Goal: Task Accomplishment & Management: Manage account settings

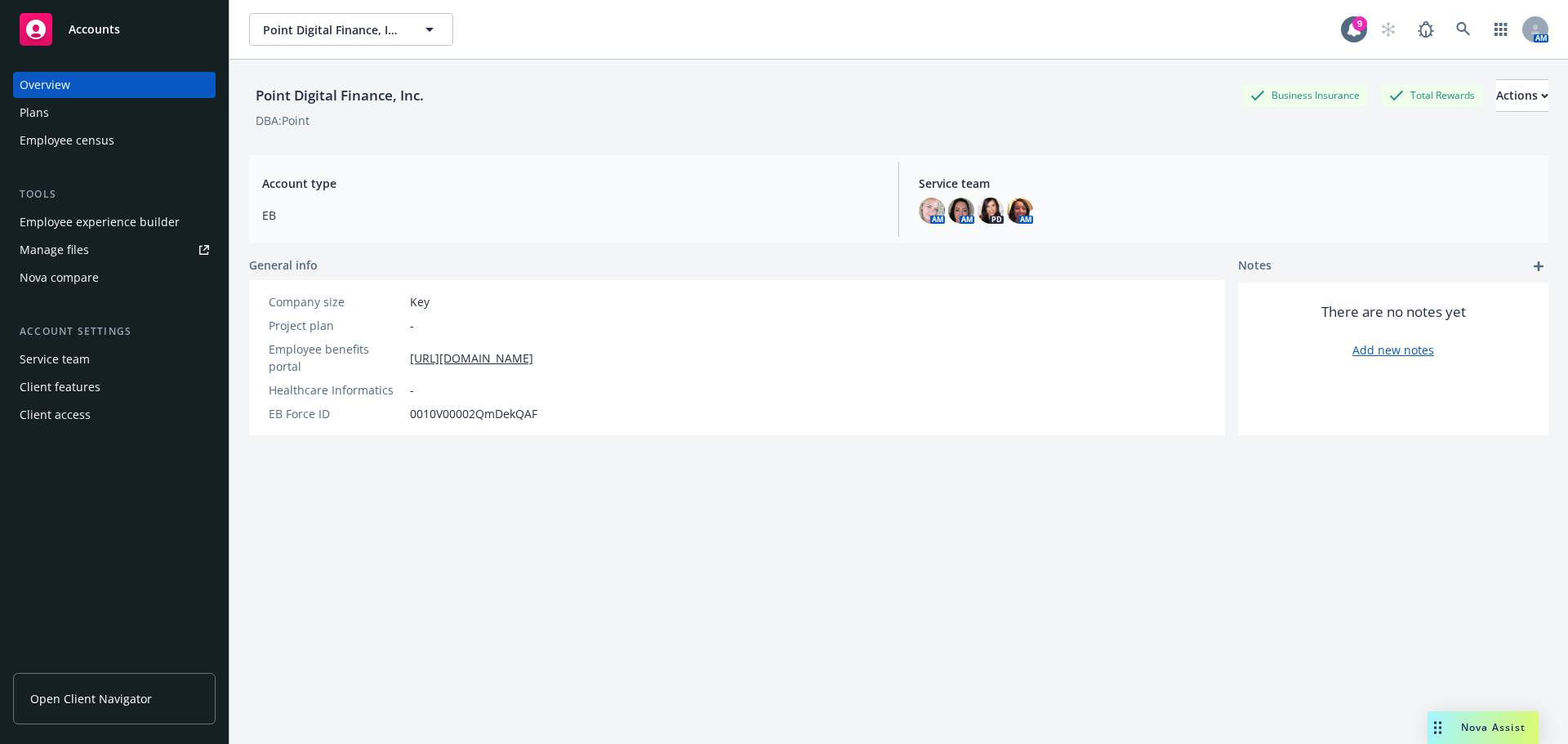
click at [32, 218] on div "Employee experience builder" at bounding box center [99, 222] width 160 height 26
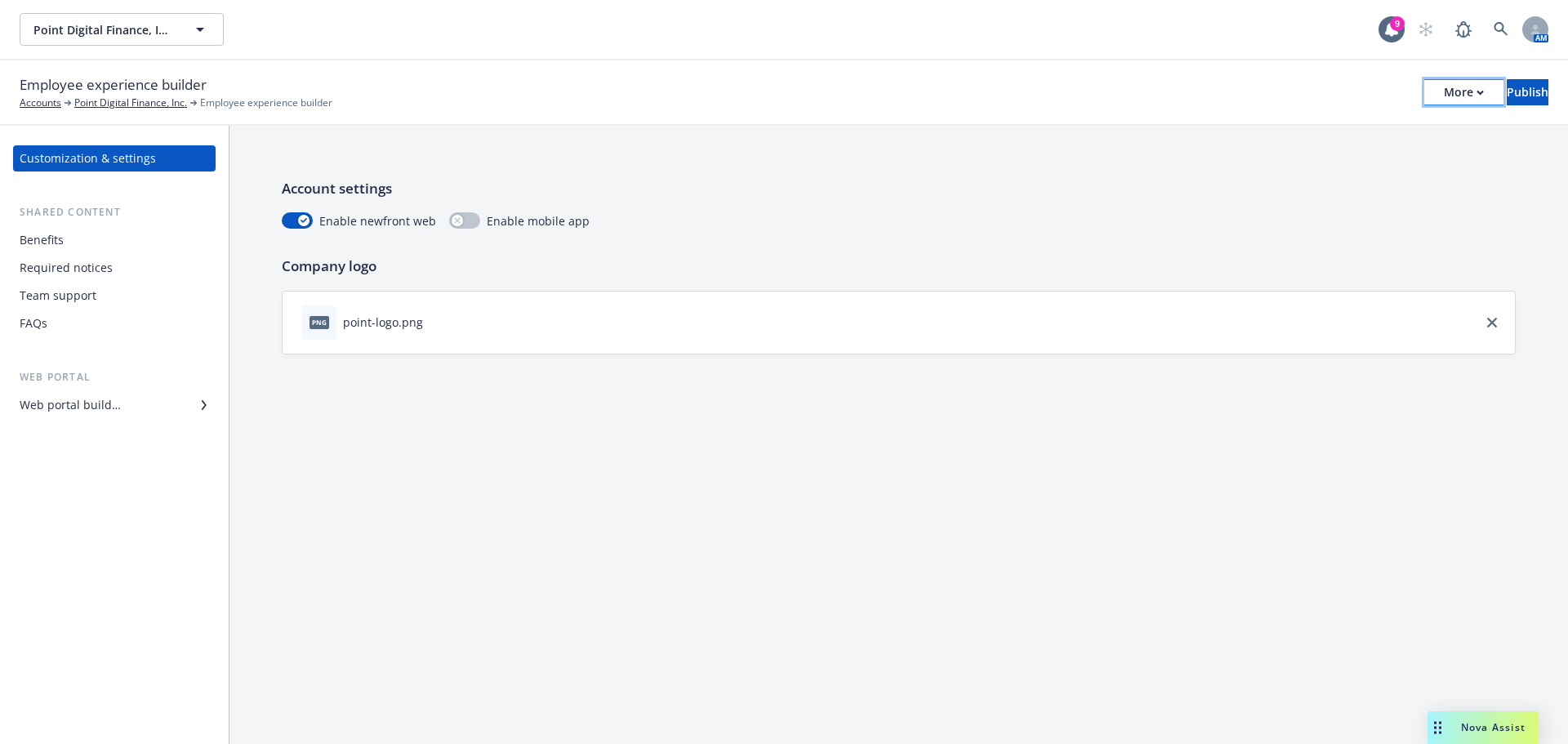
click at [1444, 97] on div "More" at bounding box center [1464, 92] width 40 height 24
click at [1331, 161] on link "Copy portal link" at bounding box center [1329, 162] width 242 height 33
click at [92, 405] on div "Web portal builder" at bounding box center [70, 405] width 101 height 26
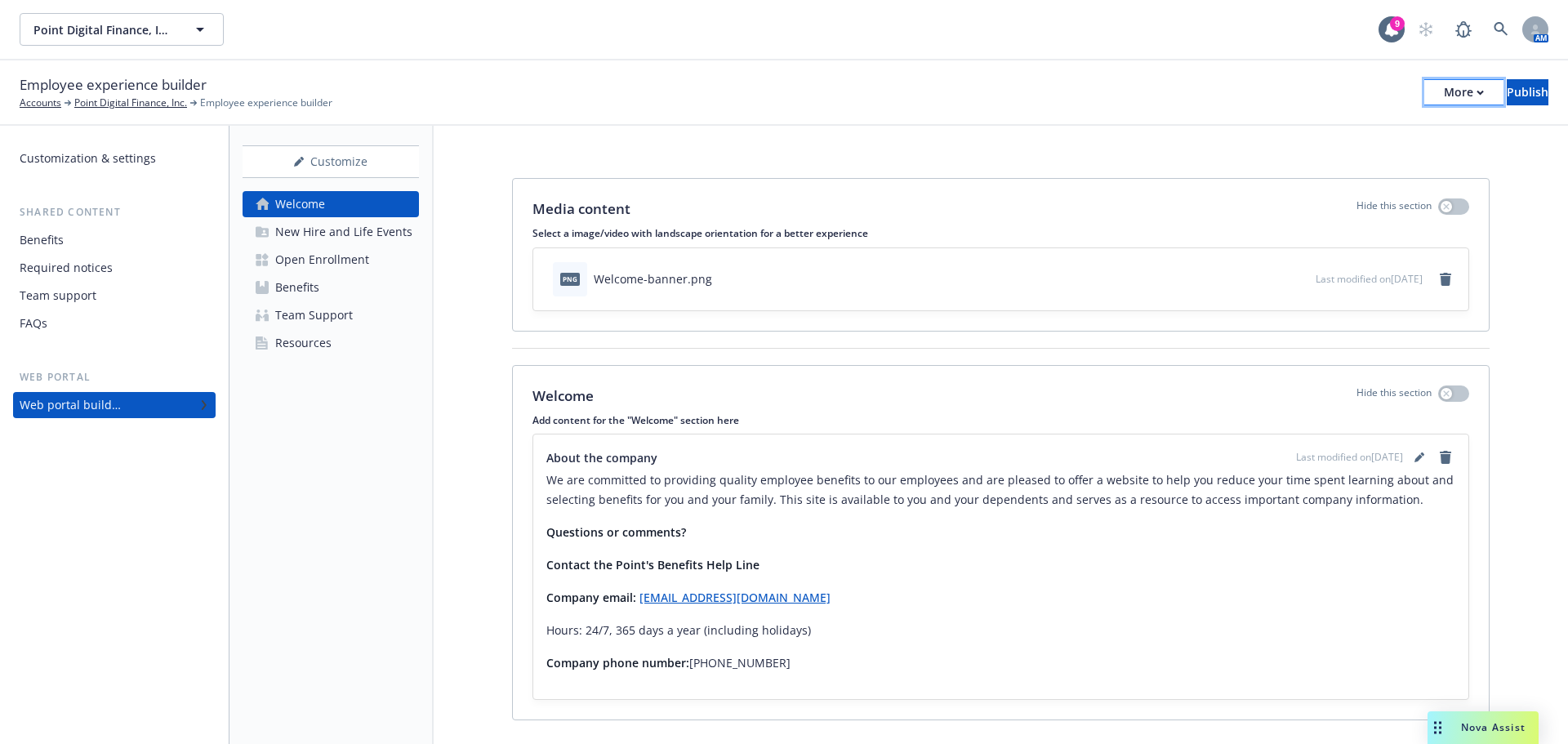
click at [1444, 98] on div "More" at bounding box center [1464, 92] width 40 height 24
click at [1288, 163] on link "Copy portal link" at bounding box center [1329, 162] width 242 height 33
click at [1523, 89] on button "Publish" at bounding box center [1527, 92] width 42 height 26
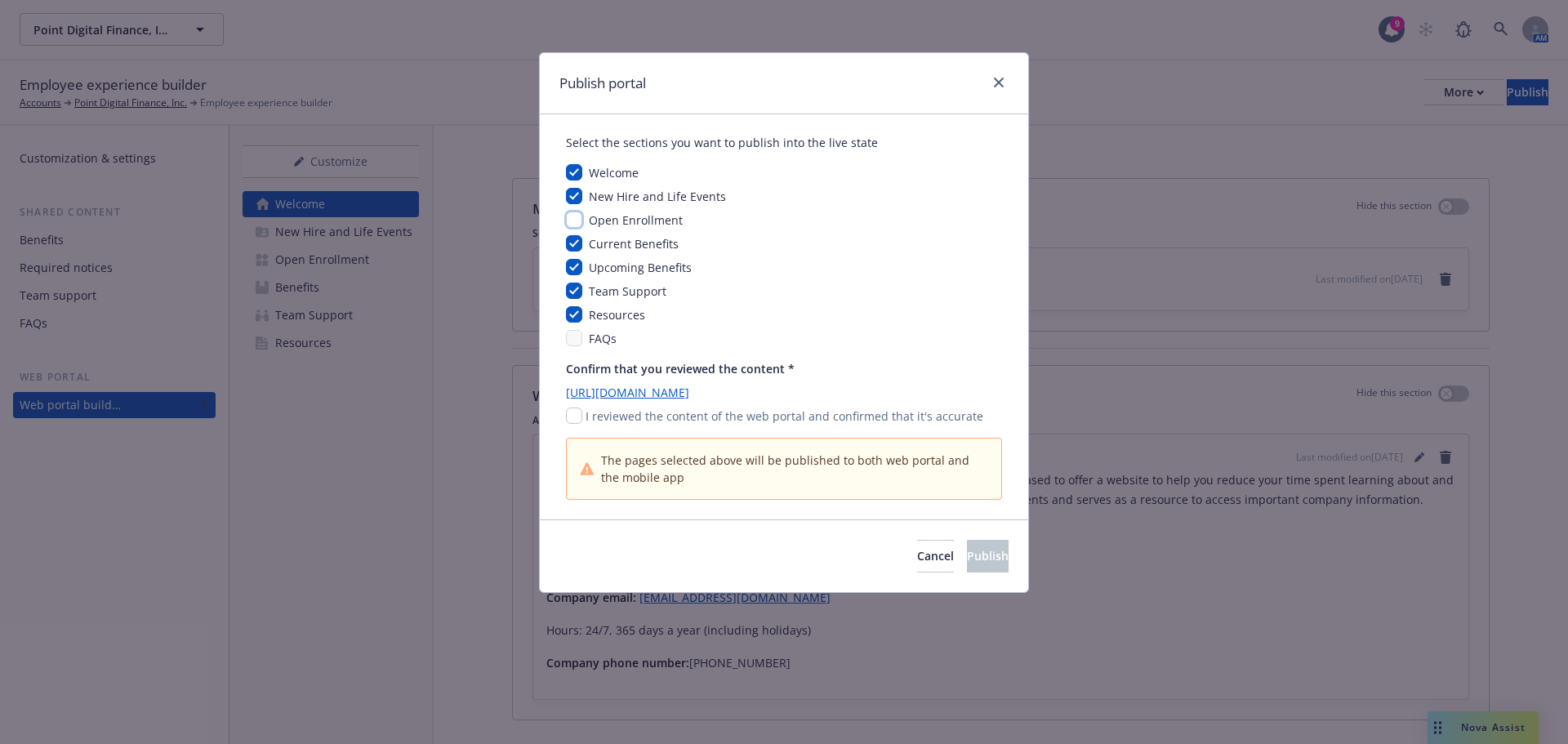
drag, startPoint x: 580, startPoint y: 222, endPoint x: 614, endPoint y: 232, distance: 35.4
click at [580, 221] on input "checkbox" at bounding box center [574, 219] width 16 height 16
checkbox input "true"
click at [573, 419] on input "checkbox" at bounding box center [574, 415] width 16 height 16
checkbox input "true"
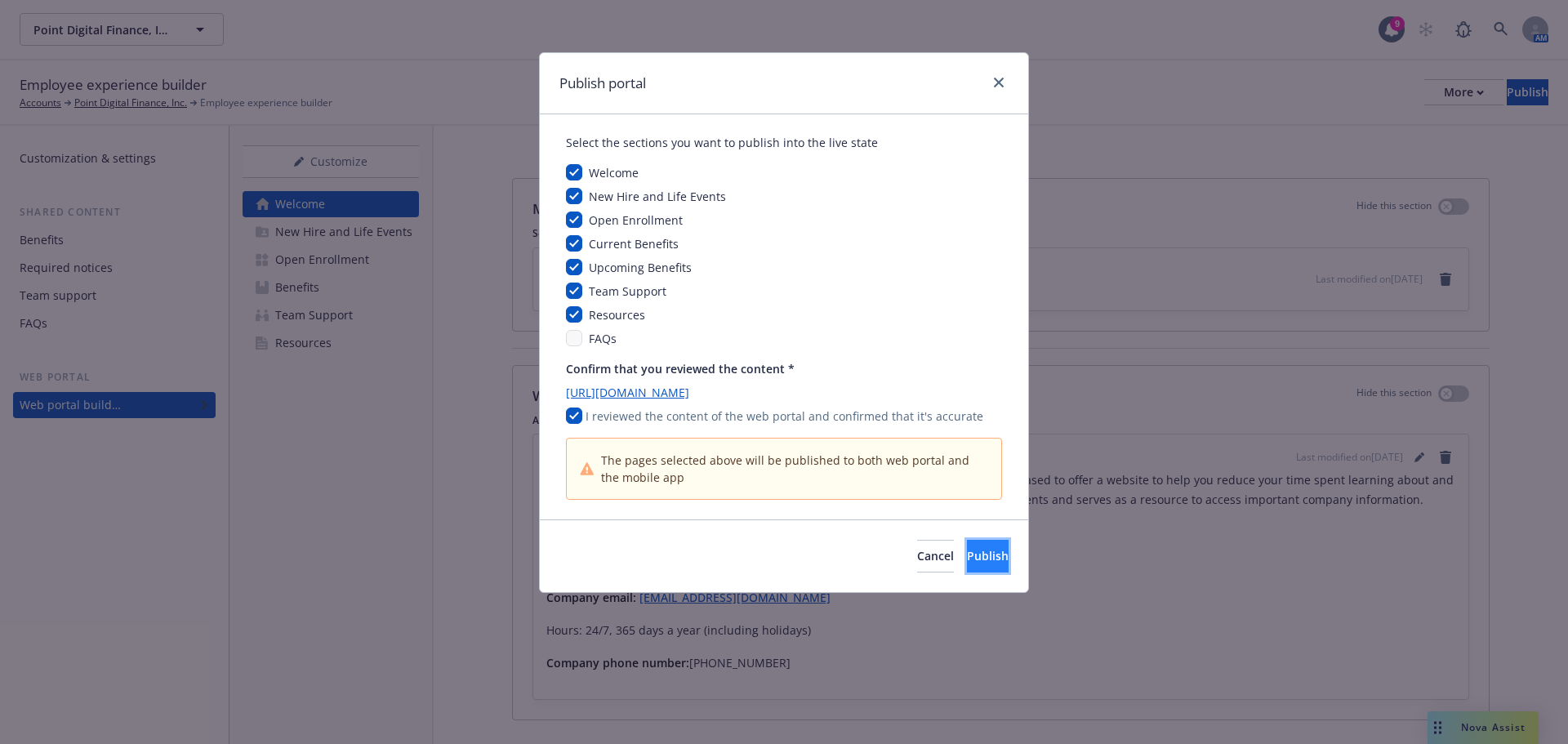
click at [969, 563] on span "Publish" at bounding box center [988, 555] width 42 height 15
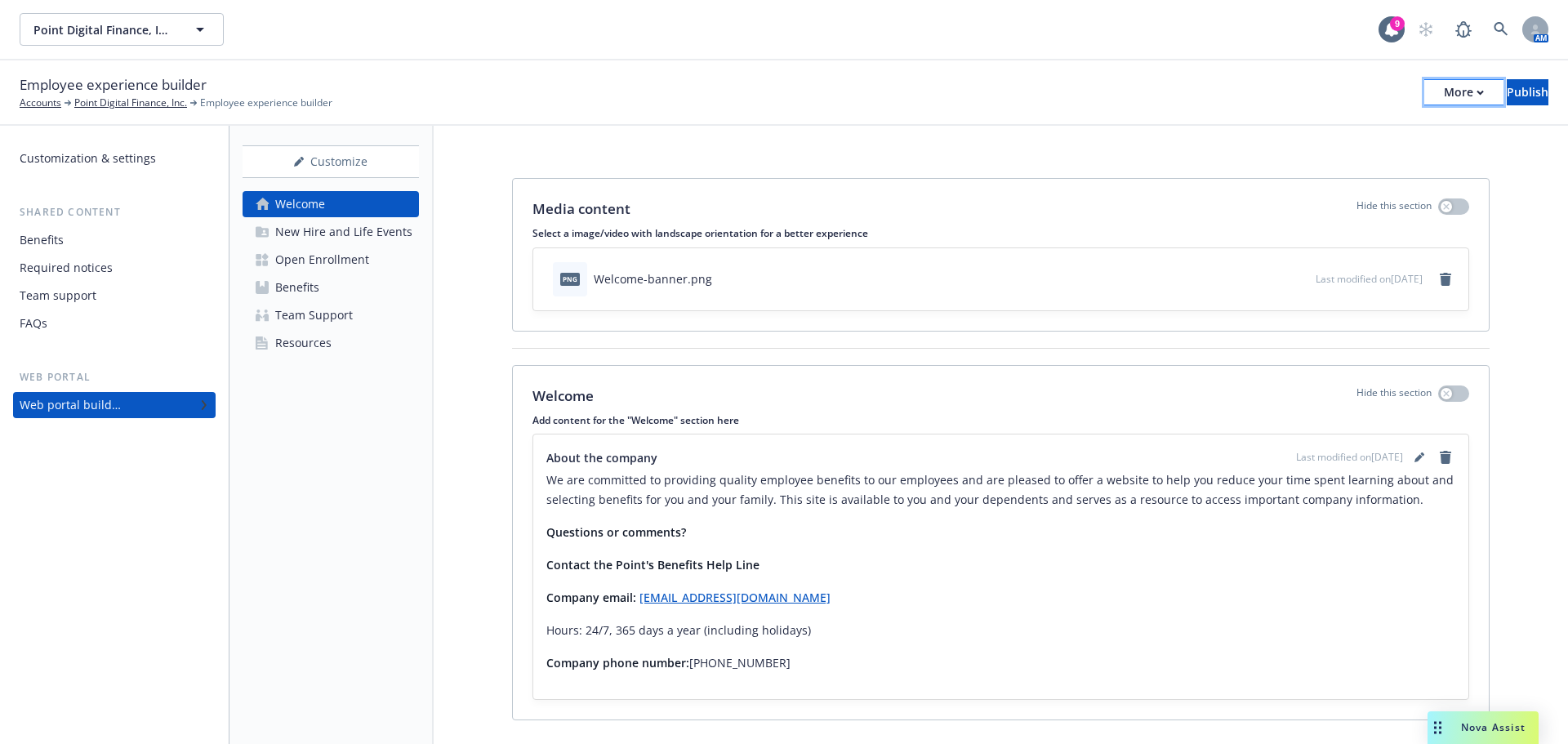
click at [1444, 92] on div "More" at bounding box center [1464, 92] width 40 height 24
click at [1285, 164] on link "Copy portal link" at bounding box center [1329, 162] width 242 height 33
click at [344, 253] on div "Open Enrollment" at bounding box center [322, 259] width 94 height 26
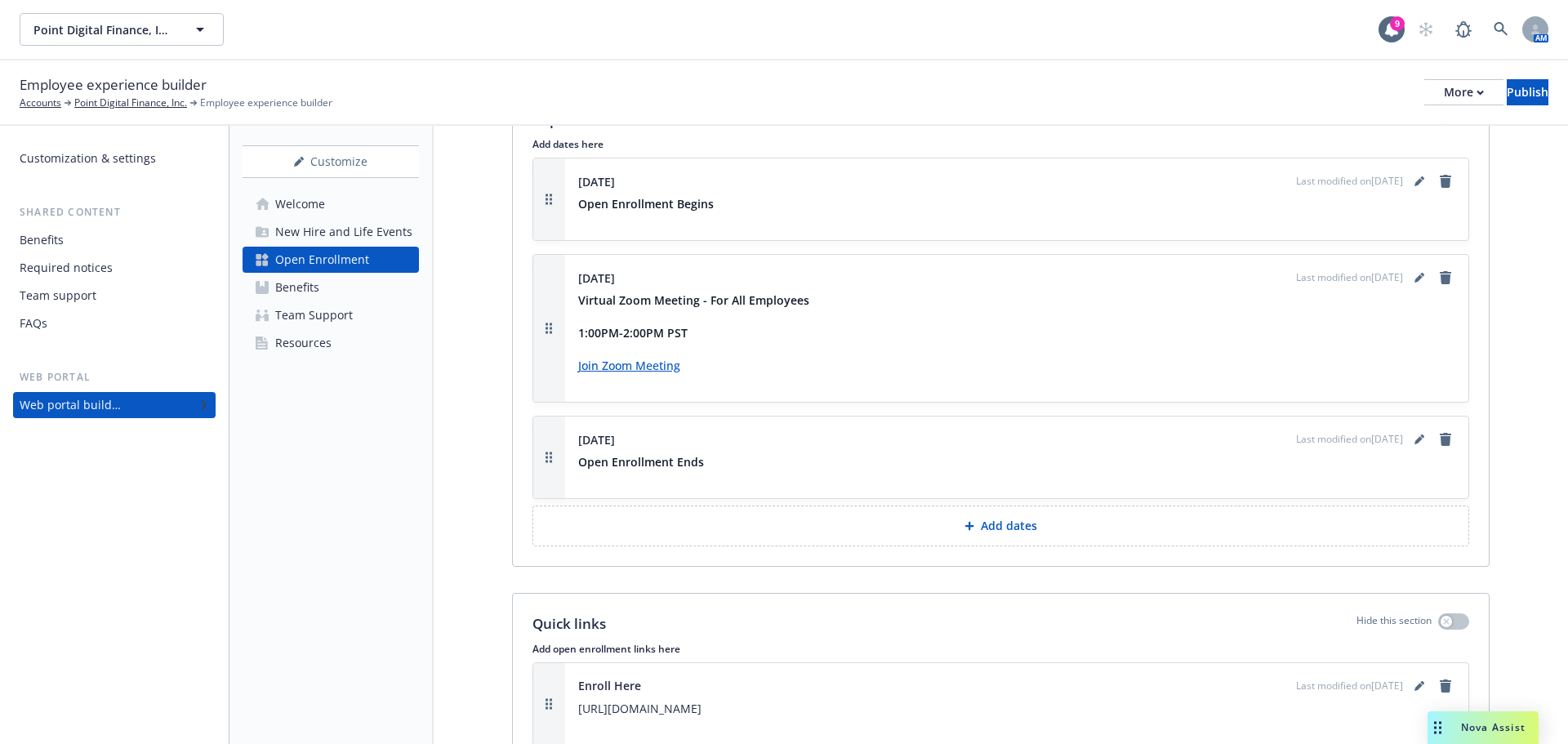
scroll to position [2042, 0]
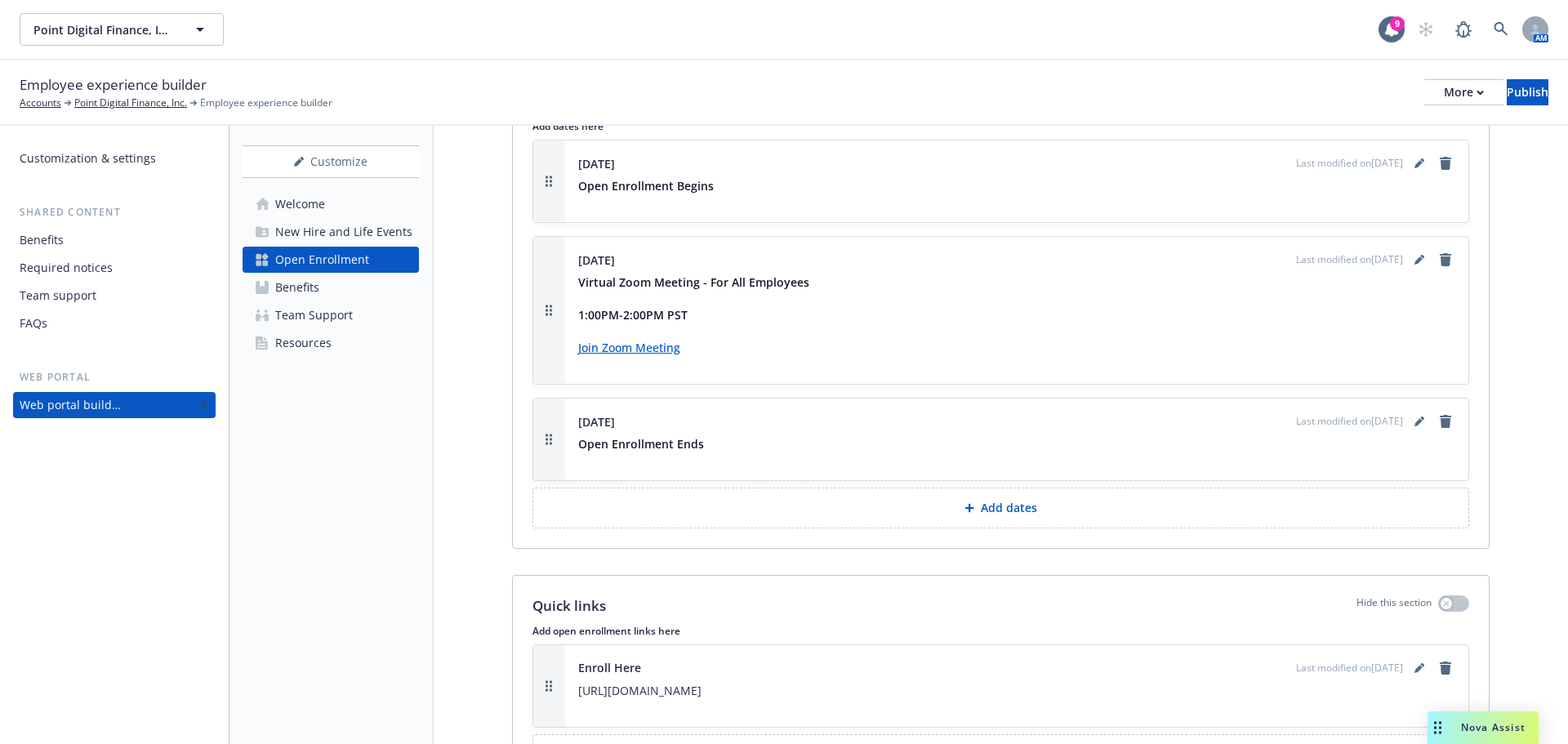
click at [692, 305] on p "1:00PM-2:00PM PST" at bounding box center [1017, 315] width 877 height 20
click at [622, 307] on strong "1:00PM-2:00PM PST" at bounding box center [633, 314] width 109 height 15
click at [625, 307] on strong "1:00PM-2:00PM PST" at bounding box center [633, 314] width 109 height 15
click at [1415, 257] on icon "editPencil" at bounding box center [1418, 261] width 8 height 8
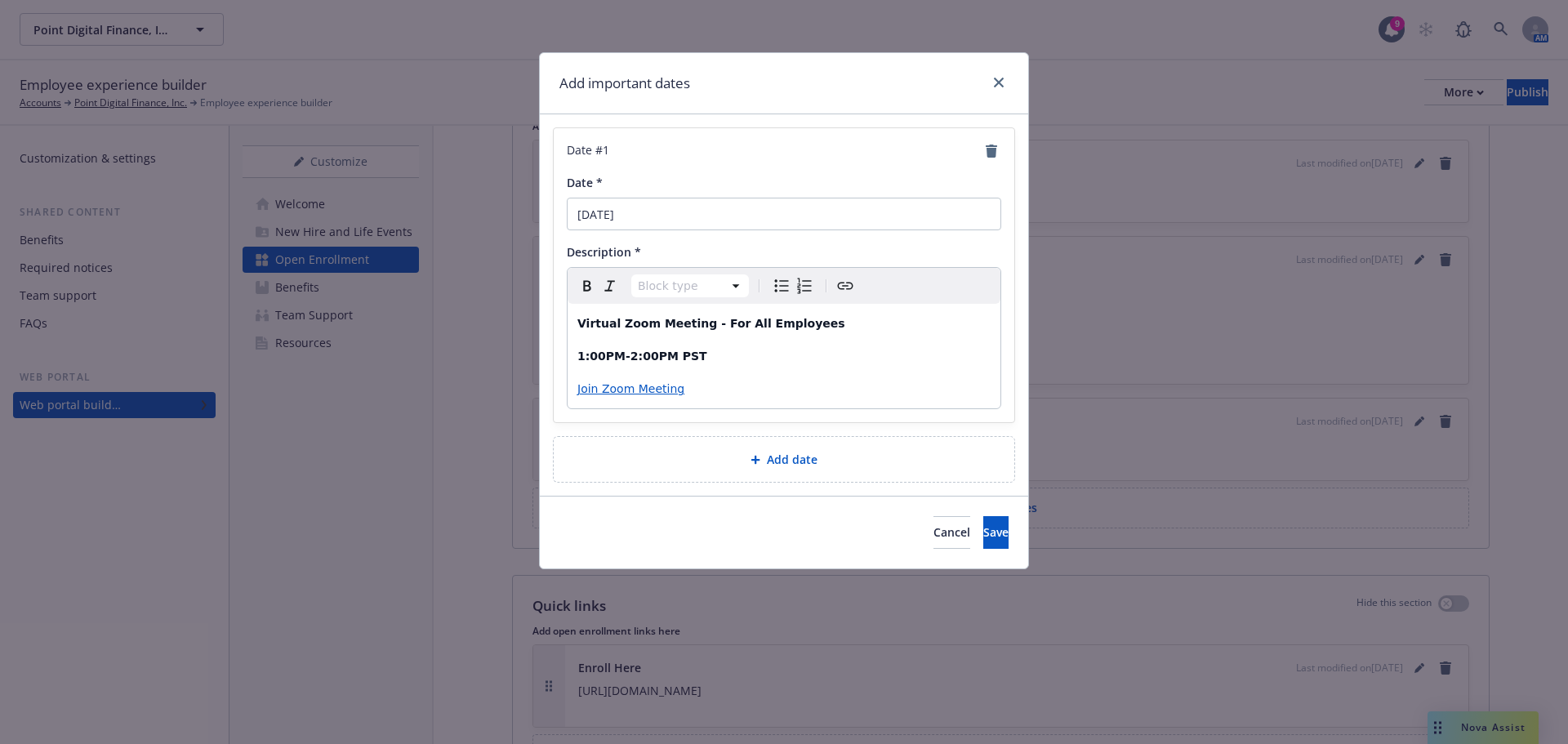
click at [623, 358] on strong "1:00PM-2:00PM PST" at bounding box center [643, 356] width 130 height 13
click at [582, 357] on strong "1:00PM-12:00PM PST" at bounding box center [646, 356] width 137 height 13
drag, startPoint x: 624, startPoint y: 356, endPoint x: 609, endPoint y: 356, distance: 15.0
click at [609, 356] on strong "11:00PM-12:00PM PST" at bounding box center [650, 356] width 145 height 13
click at [983, 535] on span "Save" at bounding box center [996, 532] width 25 height 15
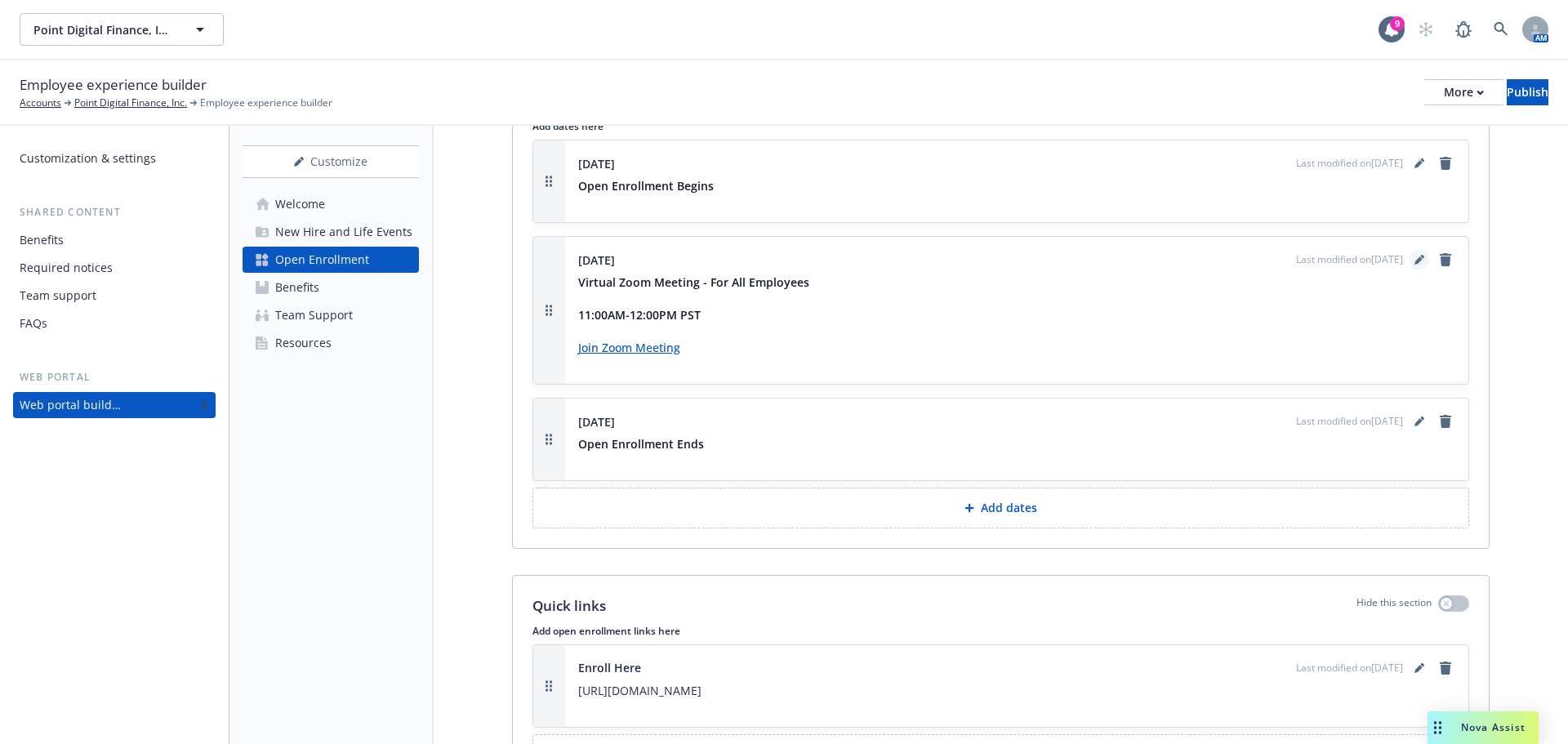
click at [1415, 255] on icon "editPencil" at bounding box center [1419, 259] width 10 height 10
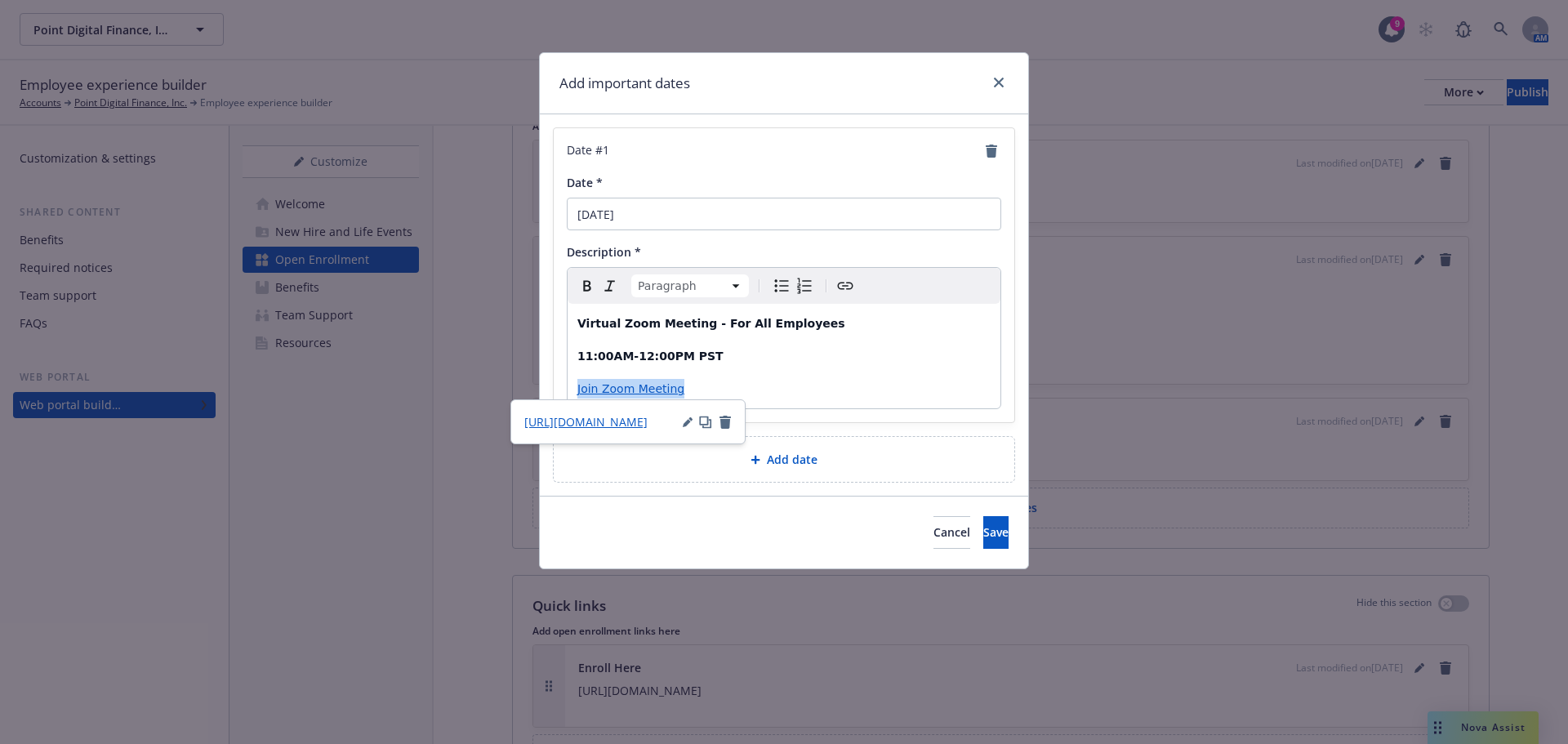
drag, startPoint x: 681, startPoint y: 396, endPoint x: 572, endPoint y: 396, distance: 109.0
click at [572, 396] on div "Virtual Zoom Meeting - For All Employees 11:00AM-12:00PM PST Join Zoom Meeting" at bounding box center [784, 357] width 433 height 105
click at [691, 421] on icon "button" at bounding box center [687, 422] width 10 height 10
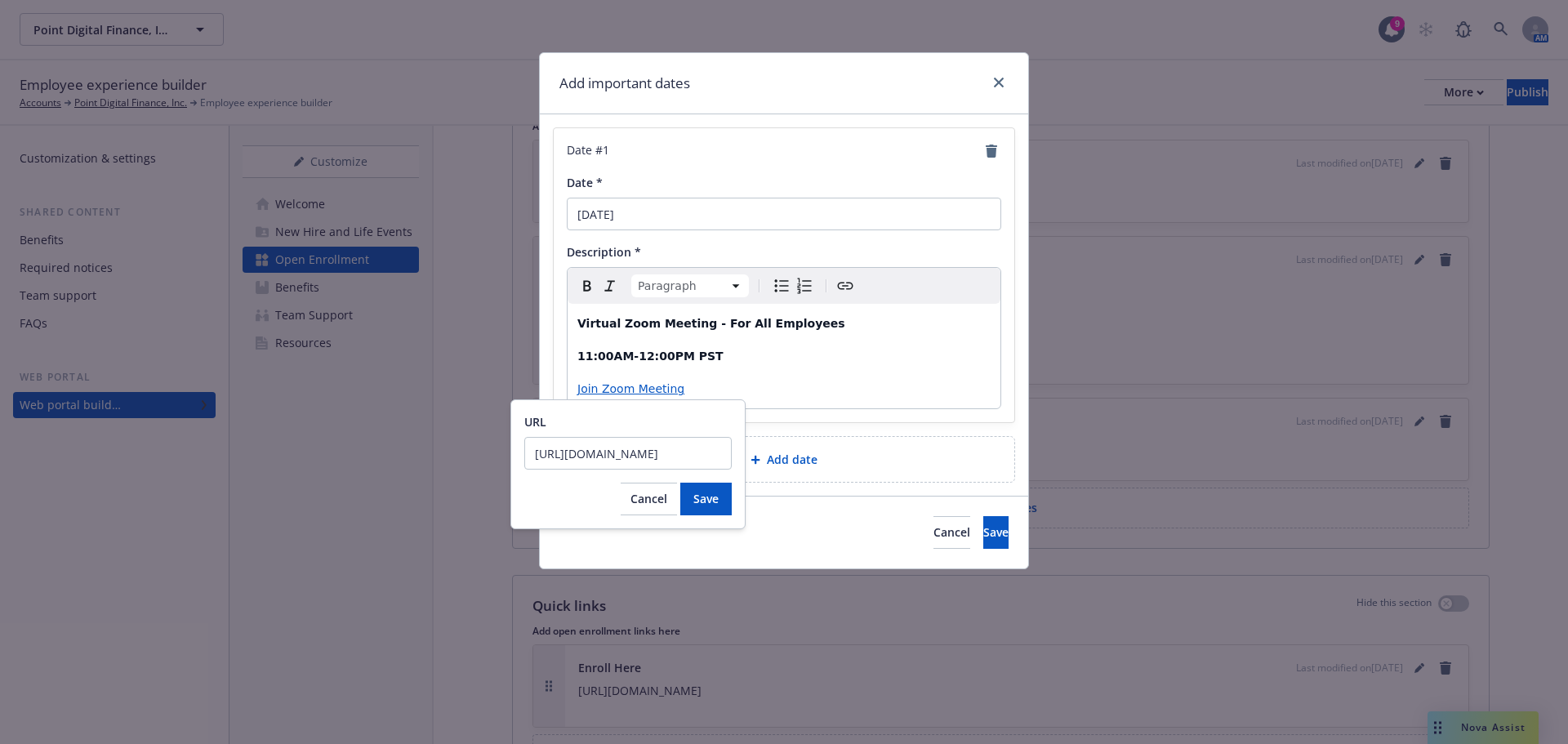
scroll to position [0, 0]
drag, startPoint x: 725, startPoint y: 452, endPoint x: 311, endPoint y: 460, distance: 414.1
click at [311, 460] on body "Point Digital Finance, Inc. Point Digital Finance, Inc. 9 AM Employee experienc…" at bounding box center [784, 372] width 1568 height 744
drag, startPoint x: 535, startPoint y: 454, endPoint x: 908, endPoint y: 476, distance: 373.6
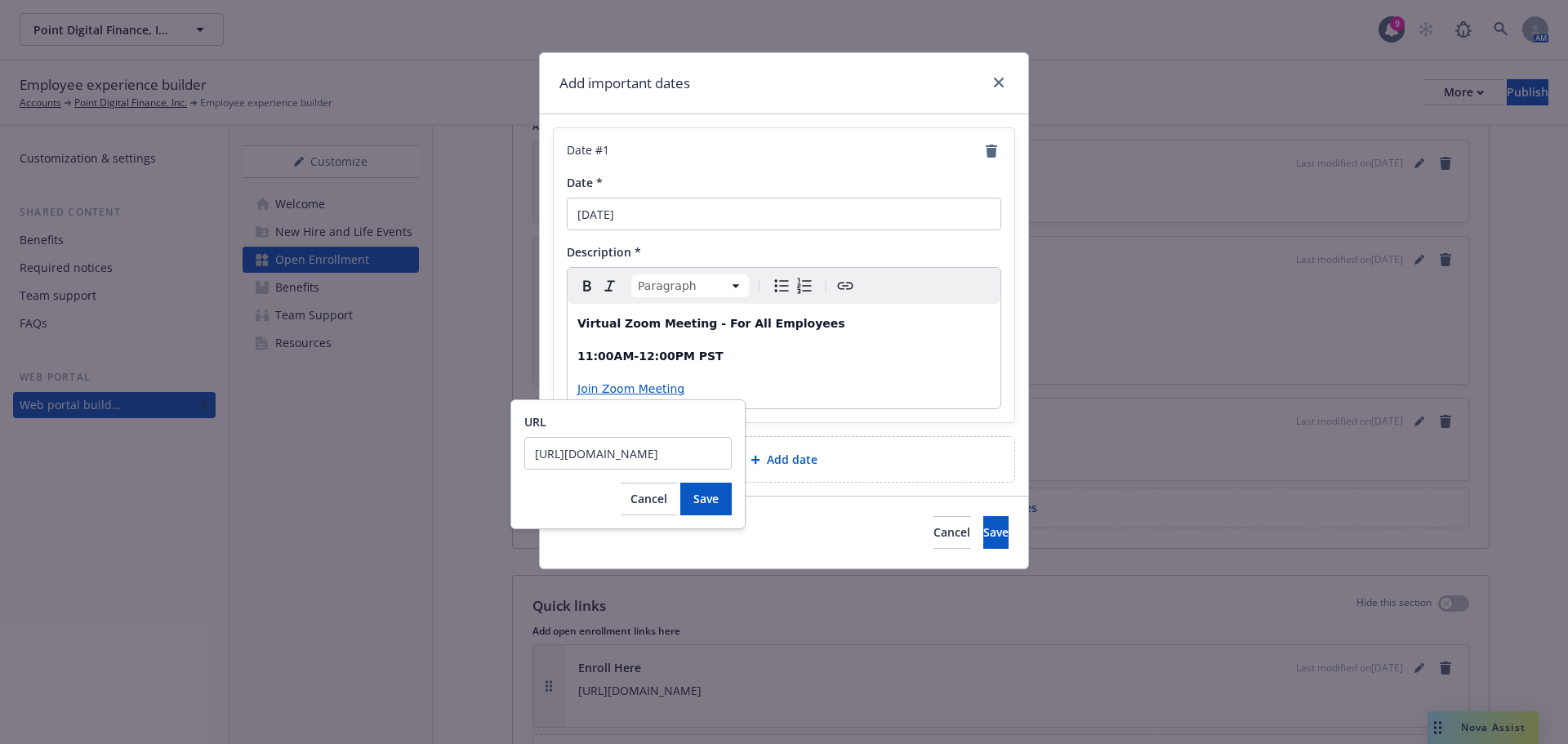
click at [908, 476] on body "Point Digital Finance, Inc. Point Digital Finance, Inc. 9 AM Employee experienc…" at bounding box center [784, 372] width 1568 height 744
type input "https://point-com.zoom.us/j/83811223838?pwd=cAeKuYNFYgQJKLaEzRUvaidxX71Ah7.1&js…"
click at [708, 494] on span "Save" at bounding box center [706, 498] width 25 height 15
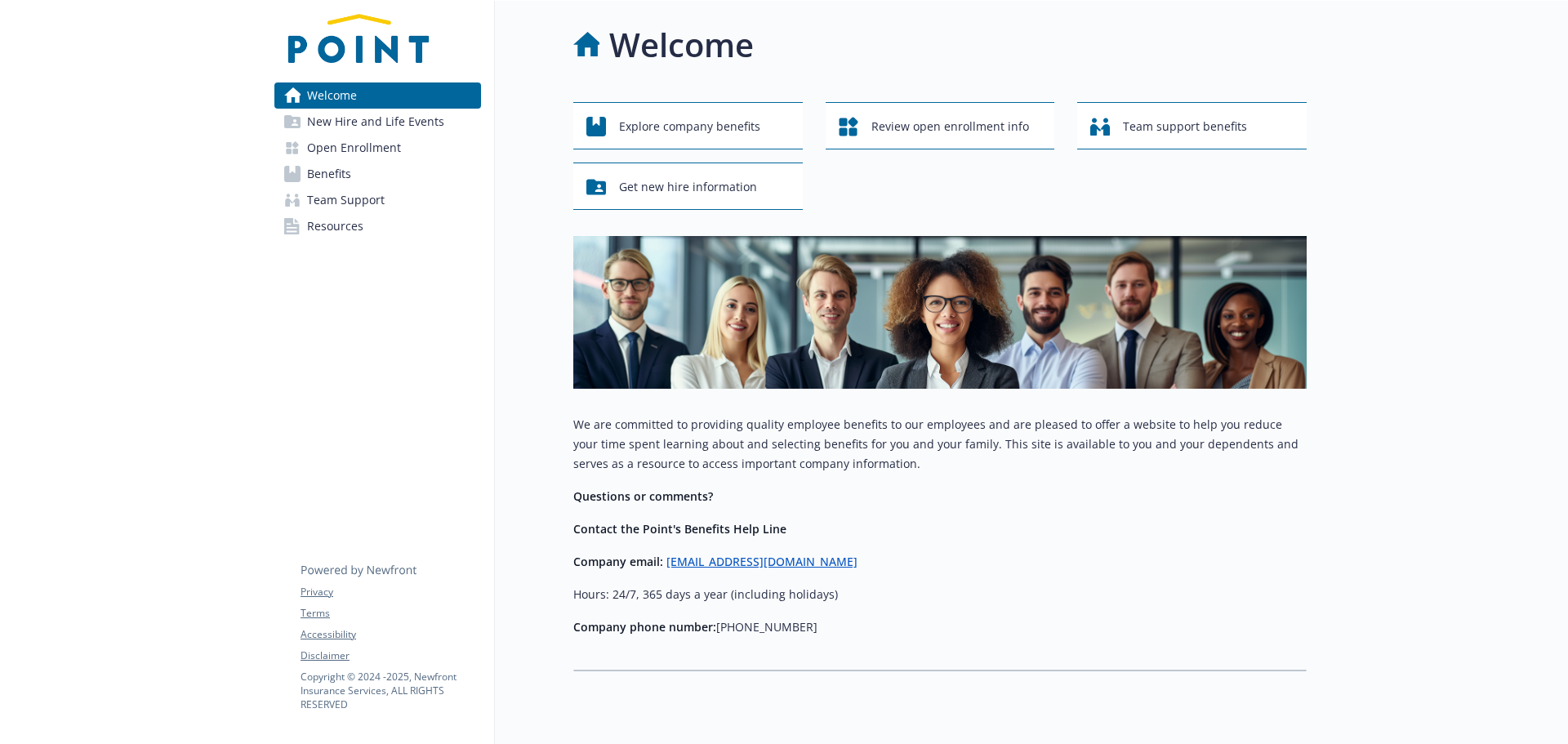
drag, startPoint x: 344, startPoint y: 147, endPoint x: 441, endPoint y: 201, distance: 111.0
click at [344, 147] on span "Open Enrollment" at bounding box center [354, 147] width 94 height 26
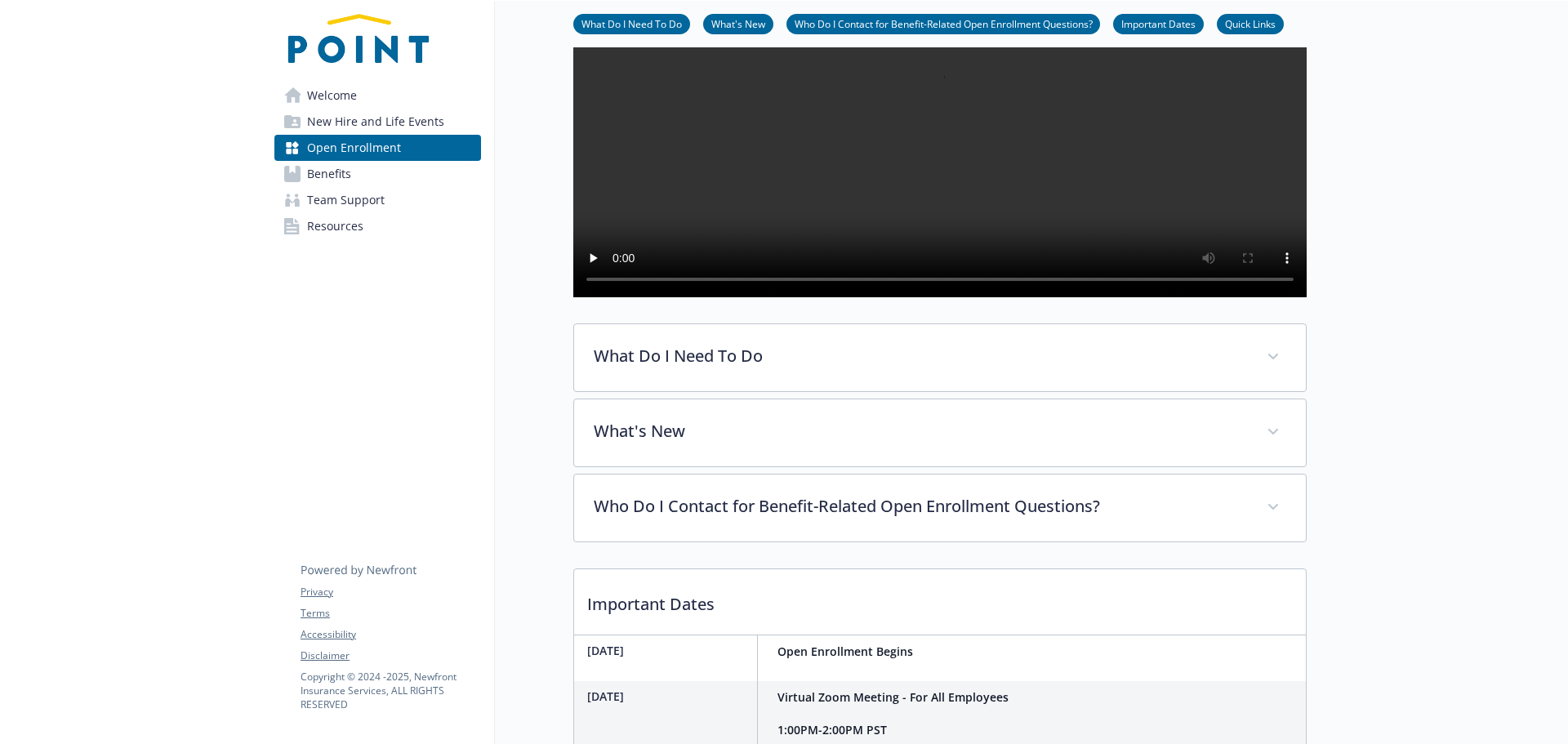
scroll to position [245, 0]
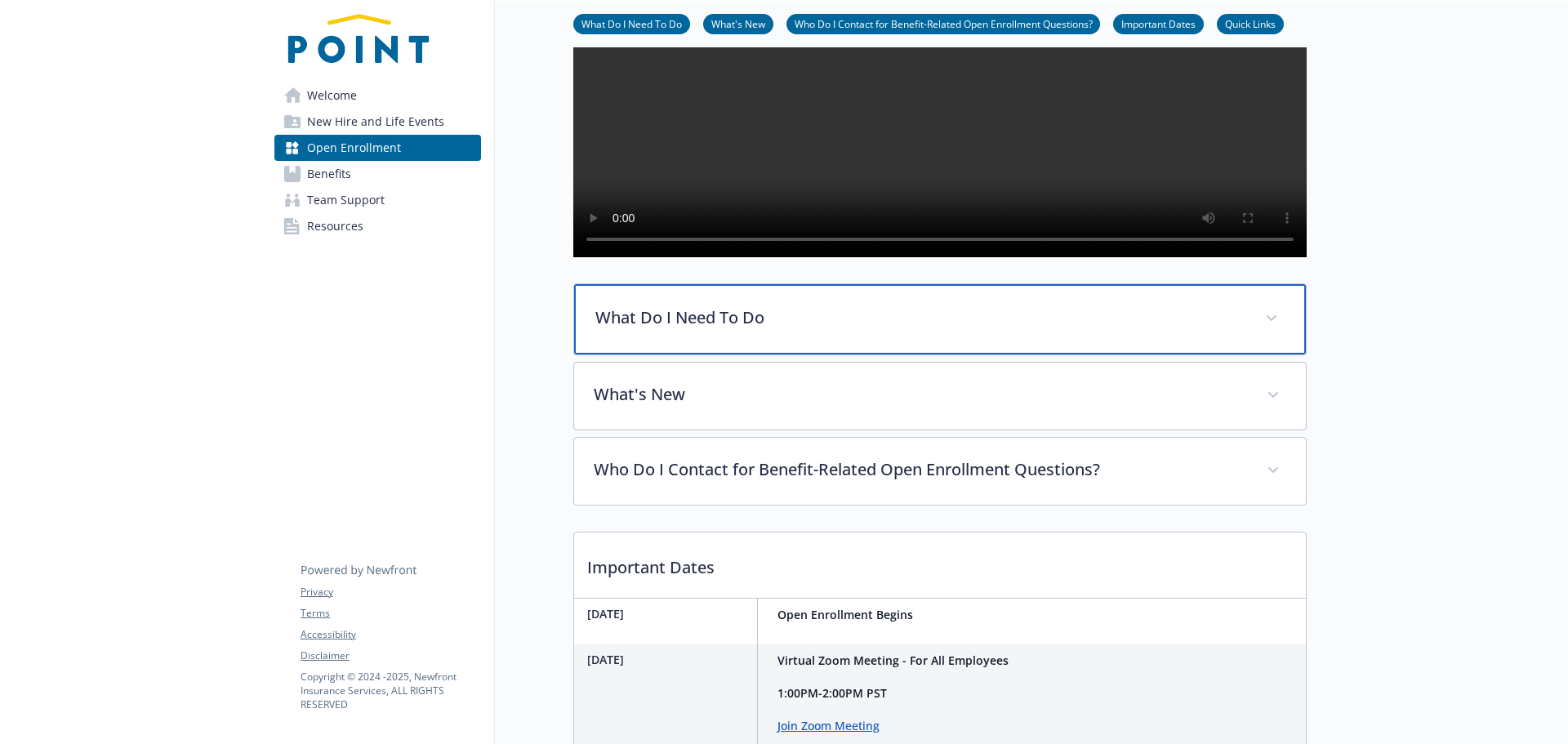
drag, startPoint x: 751, startPoint y: 368, endPoint x: 781, endPoint y: 399, distance: 43.1
click at [750, 330] on p "What Do I Need To Do" at bounding box center [921, 317] width 650 height 24
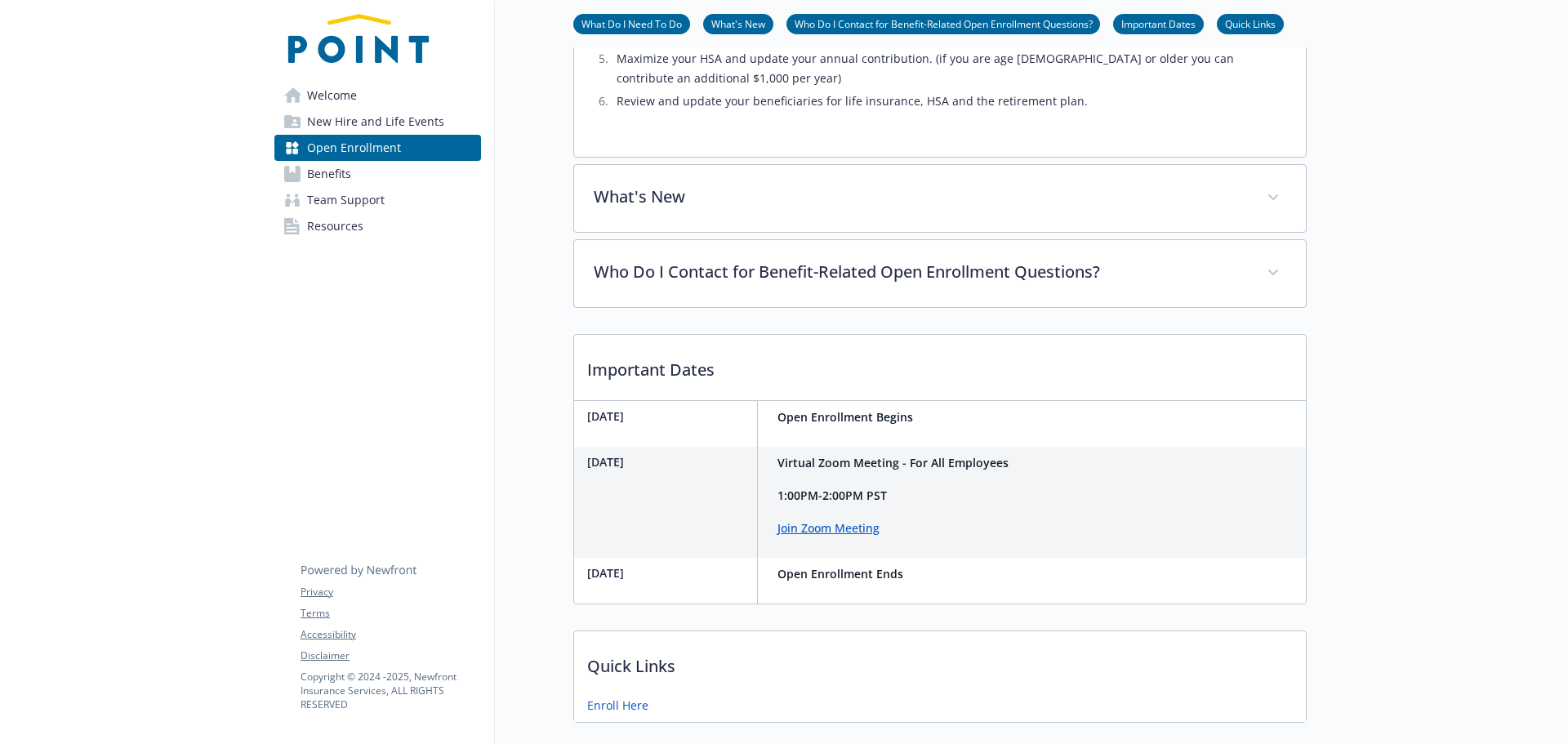
scroll to position [1062, 0]
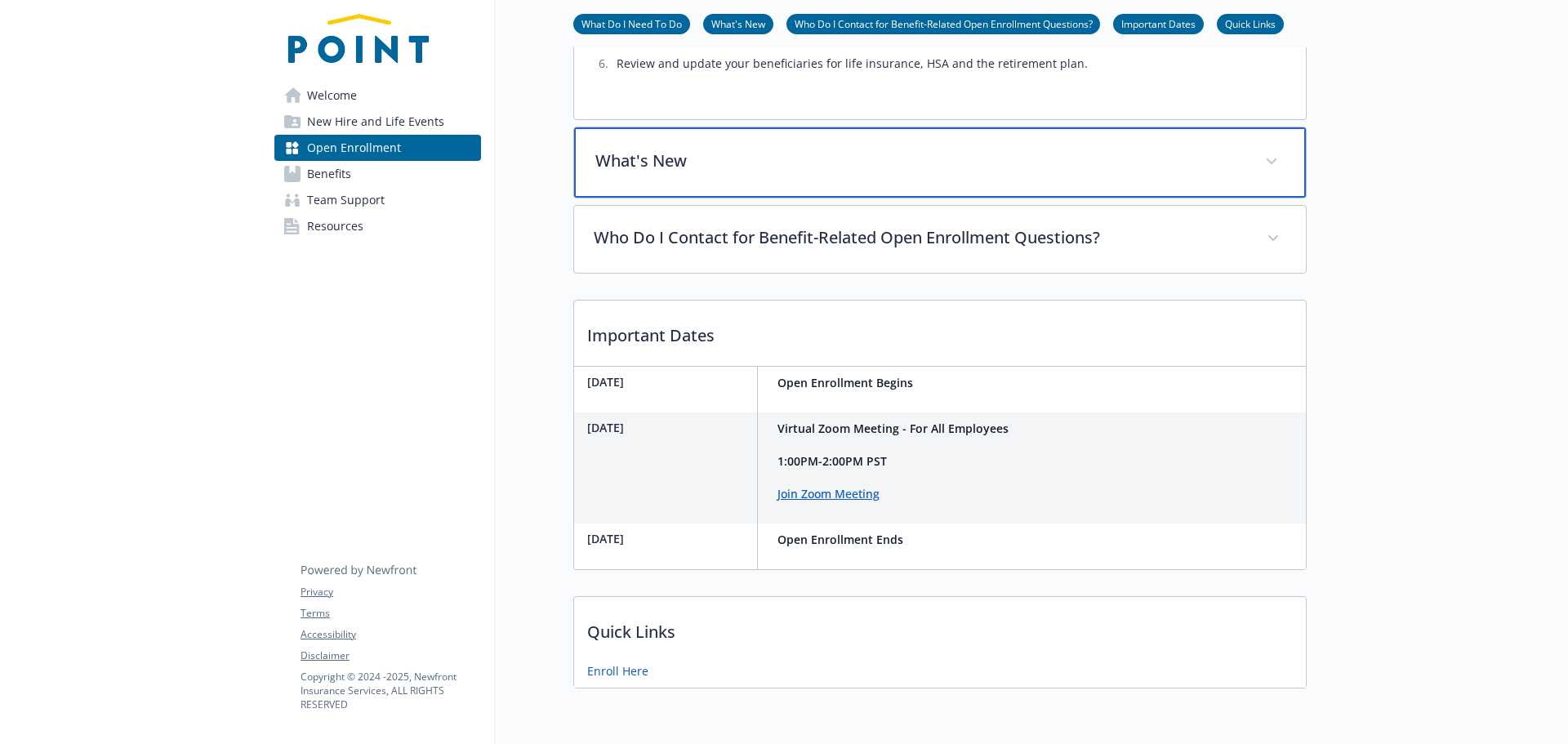
click at [824, 198] on div "What's New" at bounding box center [940, 163] width 732 height 70
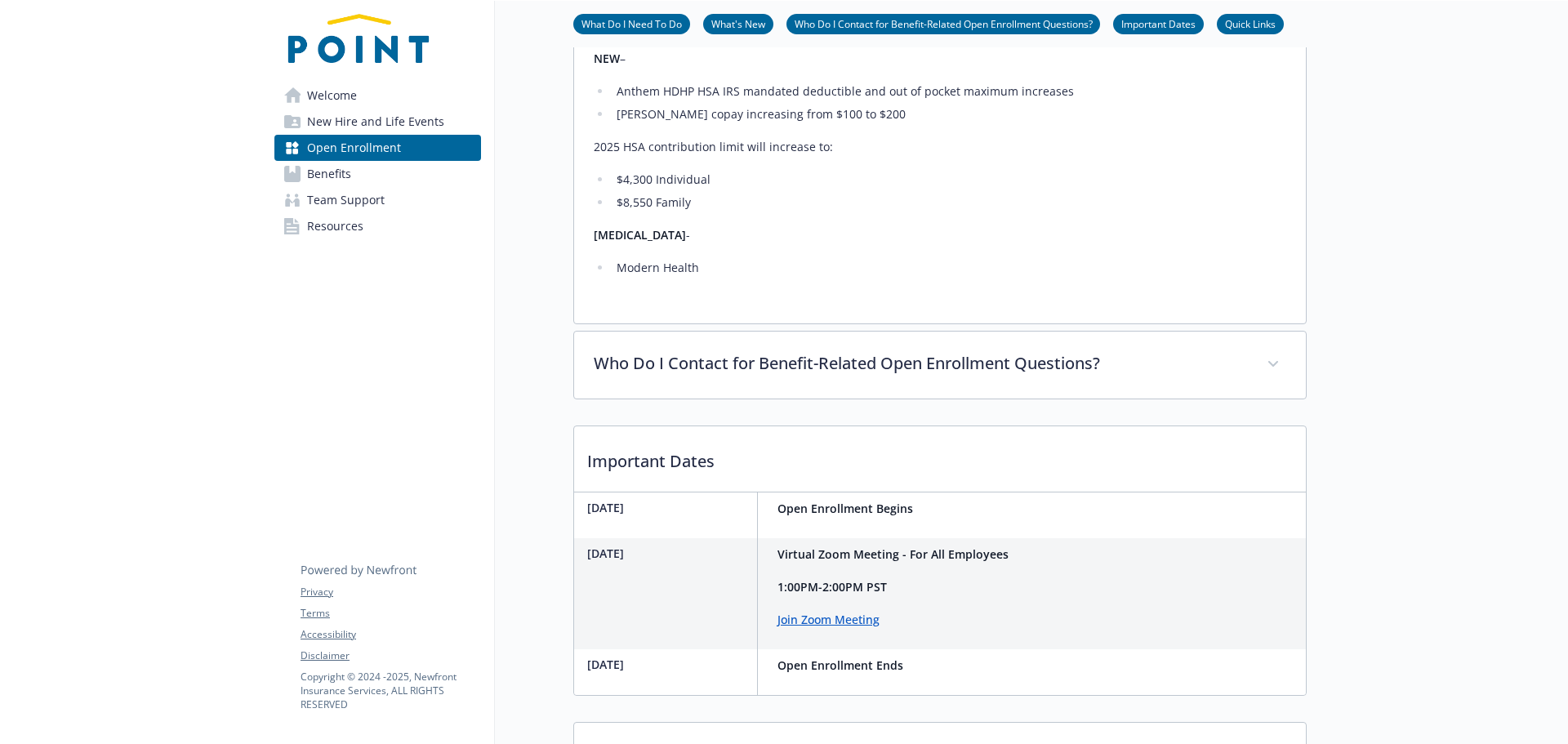
scroll to position [1225, 0]
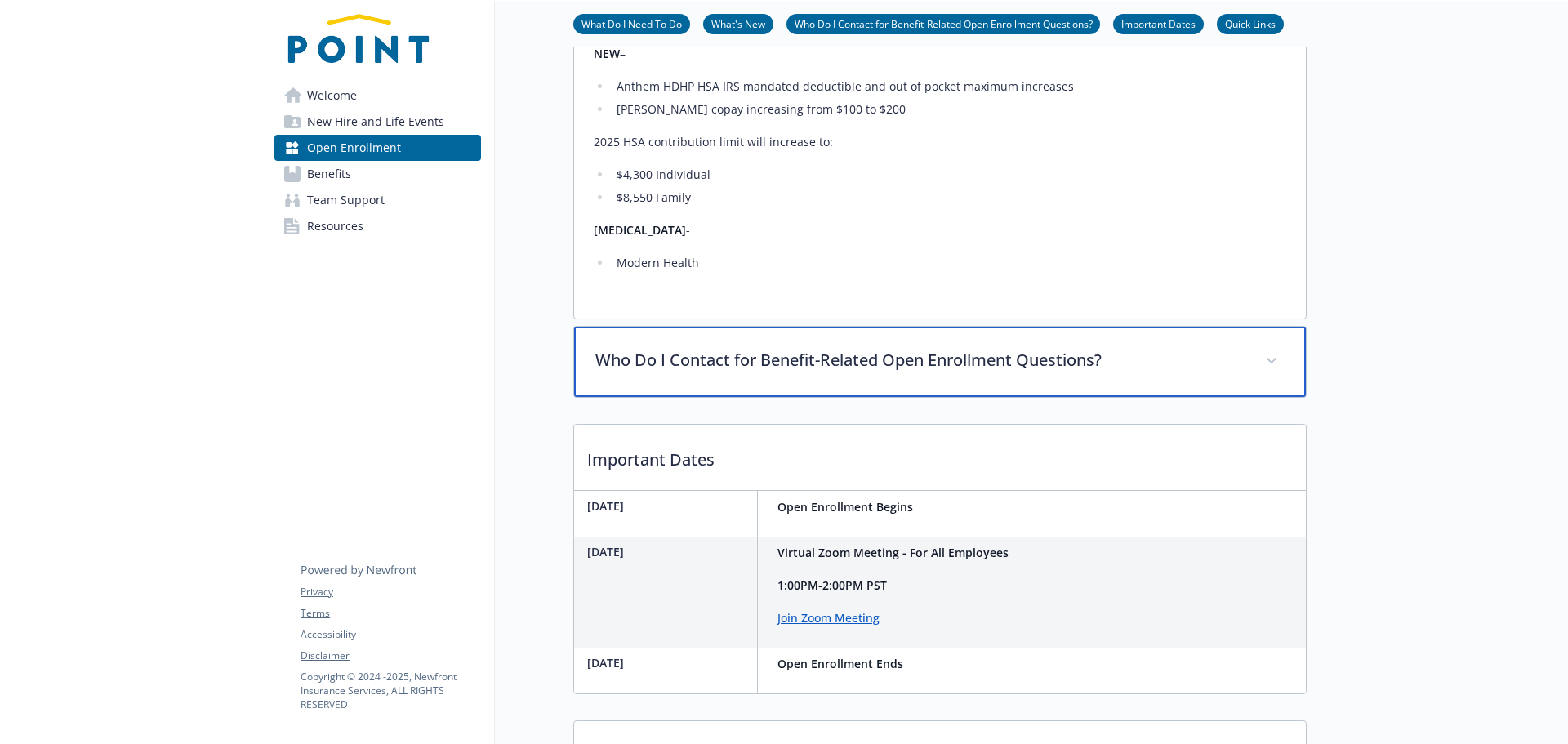
click at [877, 373] on p "Who Do I Contact for Benefit-Related Open Enrollment Questions?" at bounding box center [921, 359] width 650 height 24
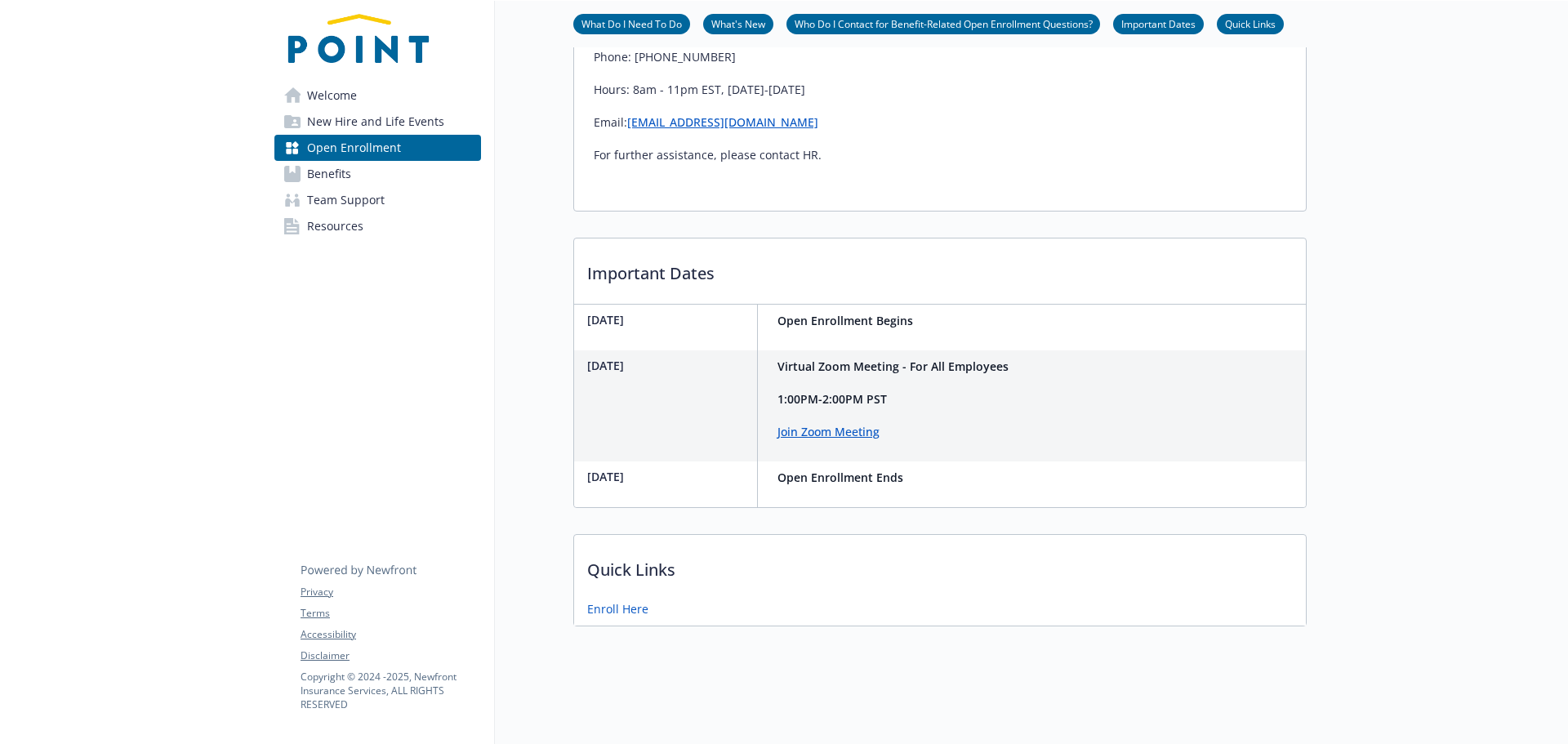
scroll to position [1712, 0]
click at [814, 424] on link "Join Zoom Meeting" at bounding box center [828, 432] width 102 height 15
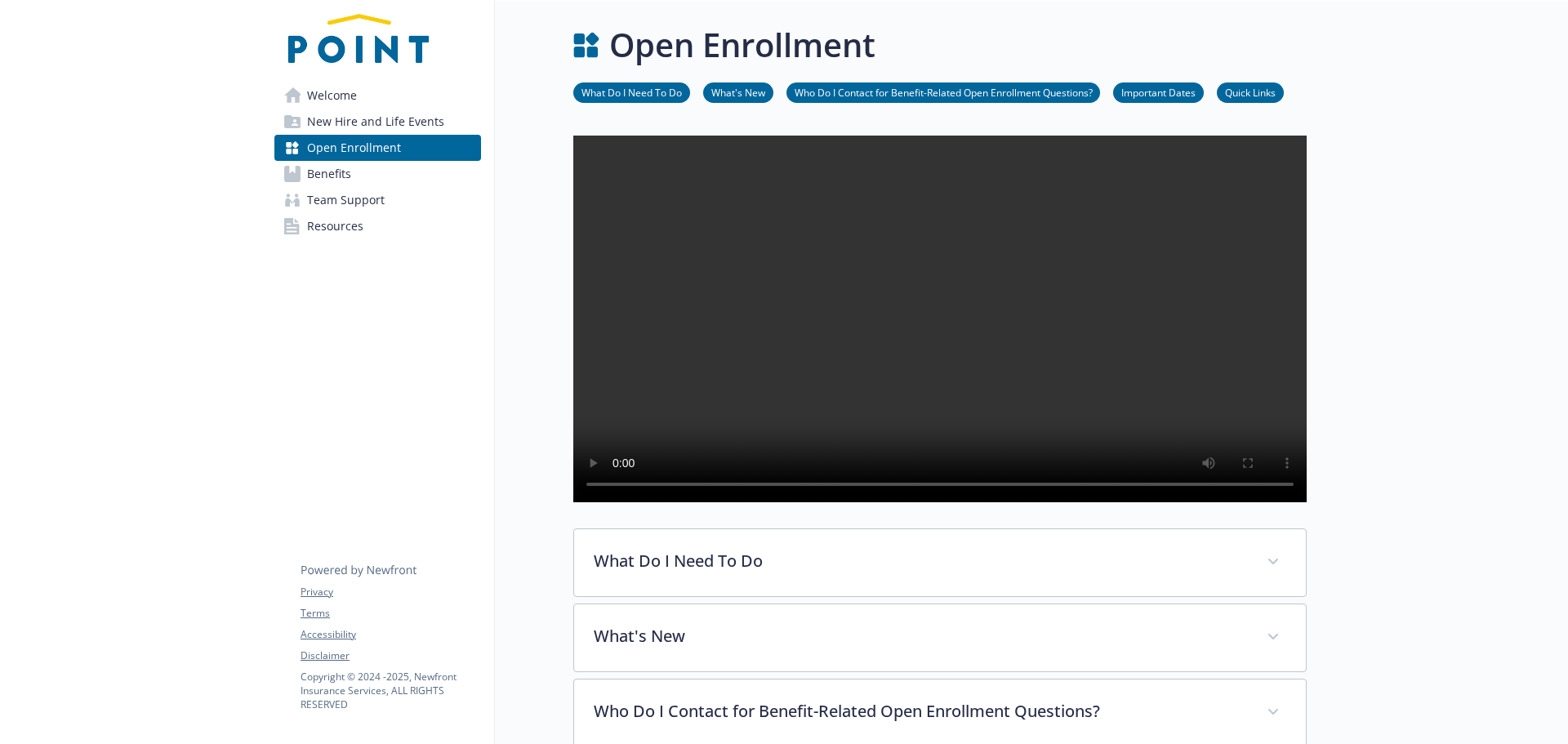
click at [385, 98] on link "Welcome" at bounding box center [377, 95] width 207 height 26
